Goal: Navigation & Orientation: Find specific page/section

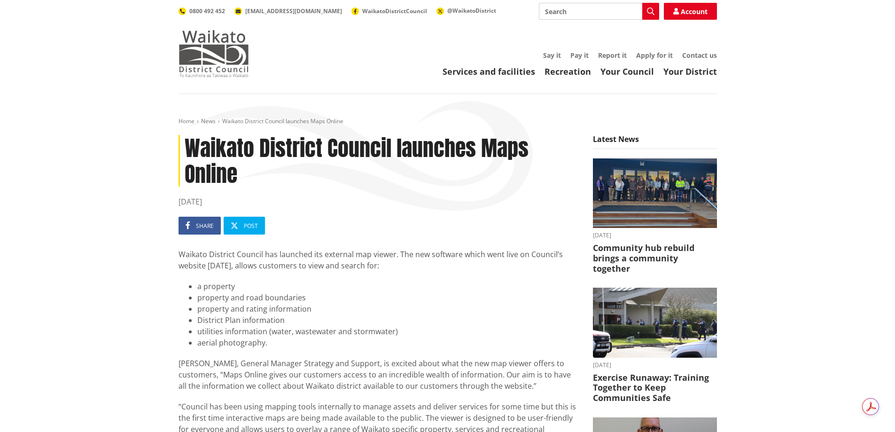
click at [228, 51] on img at bounding box center [213, 53] width 70 height 47
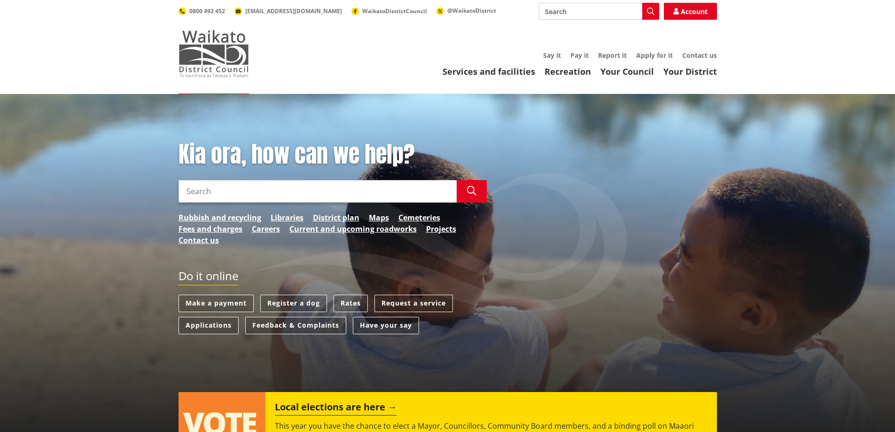
click at [209, 53] on img at bounding box center [213, 53] width 70 height 47
click at [380, 217] on link "Maps" at bounding box center [379, 217] width 20 height 11
